Goal: Transaction & Acquisition: Purchase product/service

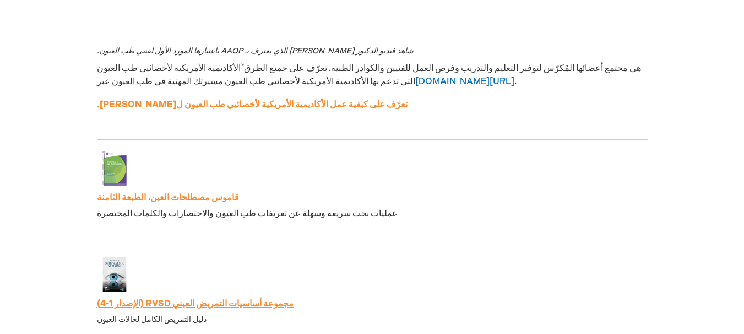
scroll to position [1920, 0]
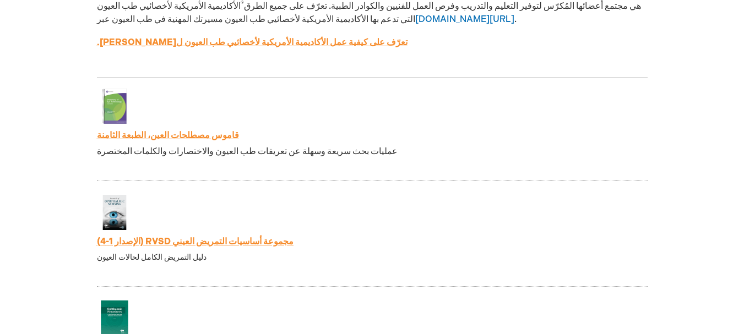
click at [210, 237] on font "مجموعة أساسيات التمريض العيني RVSD (الإصدار 1-4)" at bounding box center [195, 242] width 196 height 10
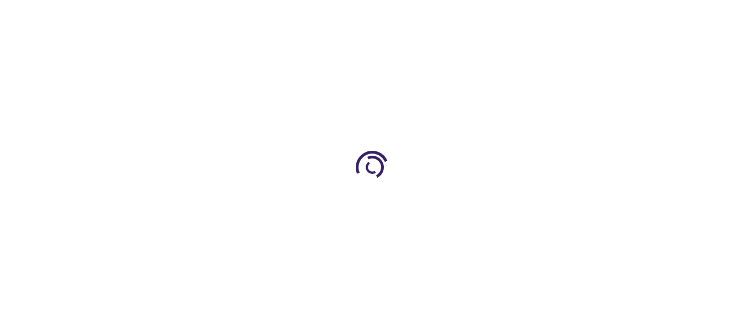
type input "1"
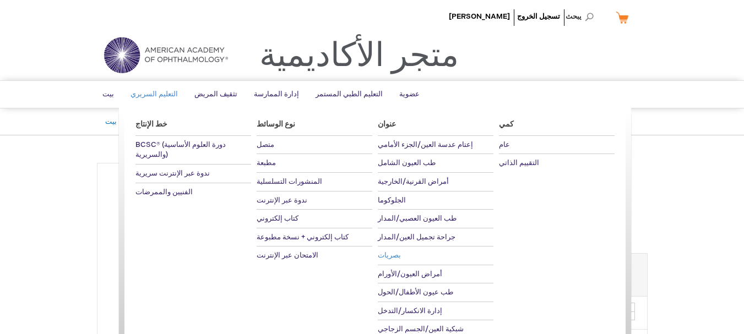
click at [391, 259] on font "بصريات" at bounding box center [389, 255] width 23 height 9
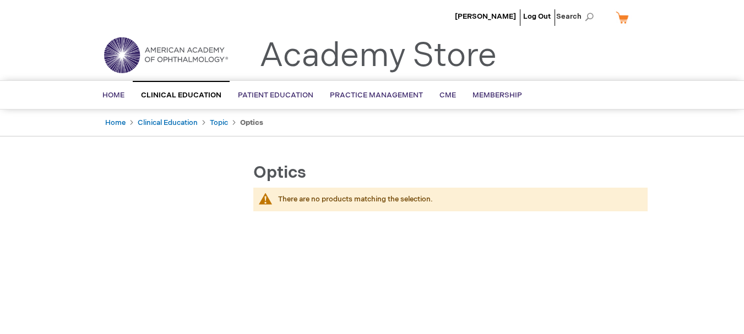
click at [350, 196] on div "There are no products matching the selection." at bounding box center [457, 199] width 358 height 10
click at [343, 179] on div at bounding box center [343, 179] width 0 height 0
click at [353, 227] on div "Optics There are no products matching the selection." at bounding box center [433, 246] width 427 height 165
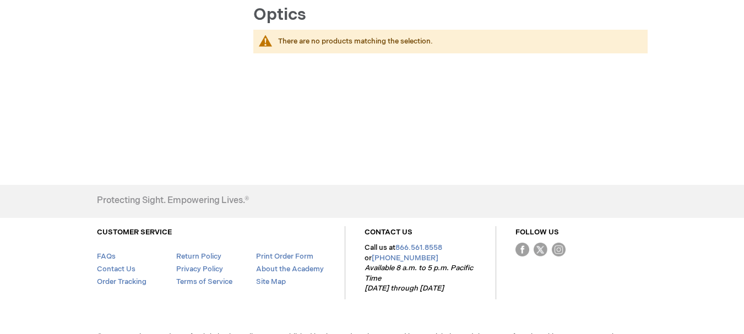
scroll to position [183, 0]
